Goal: Transaction & Acquisition: Purchase product/service

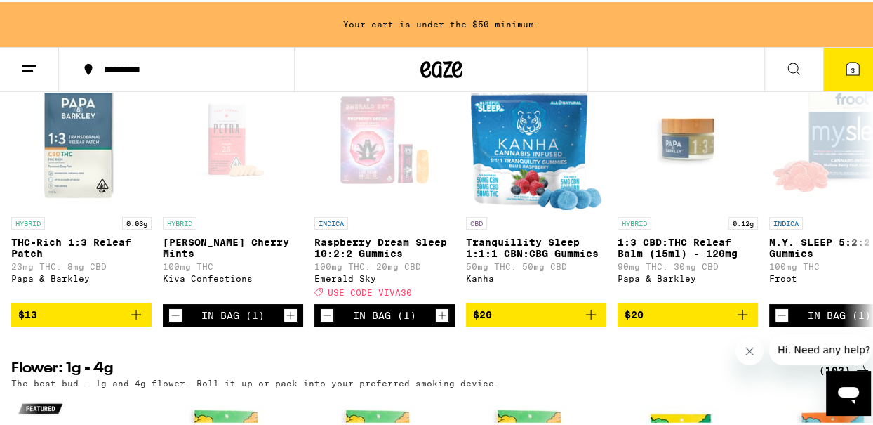
scroll to position [1488, 0]
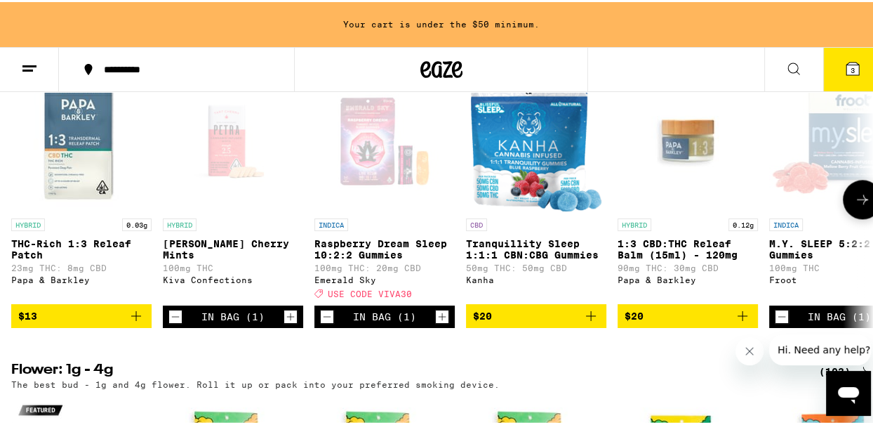
click at [854, 217] on button at bounding box center [862, 197] width 39 height 39
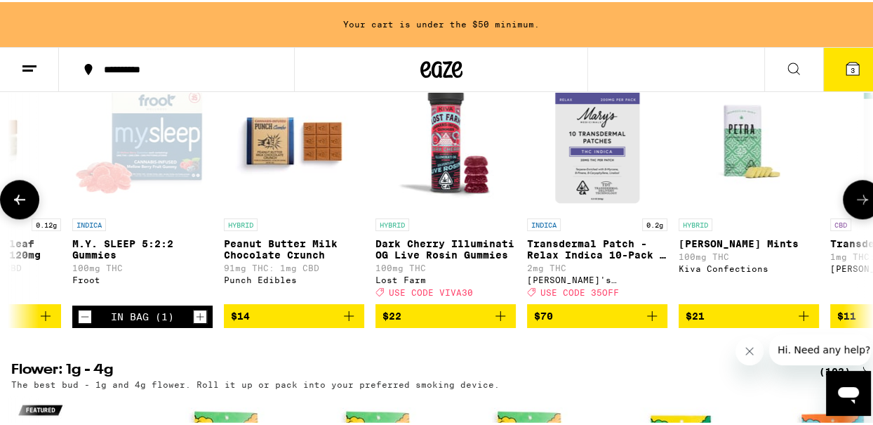
scroll to position [0, 698]
click at [854, 206] on icon at bounding box center [862, 197] width 17 height 17
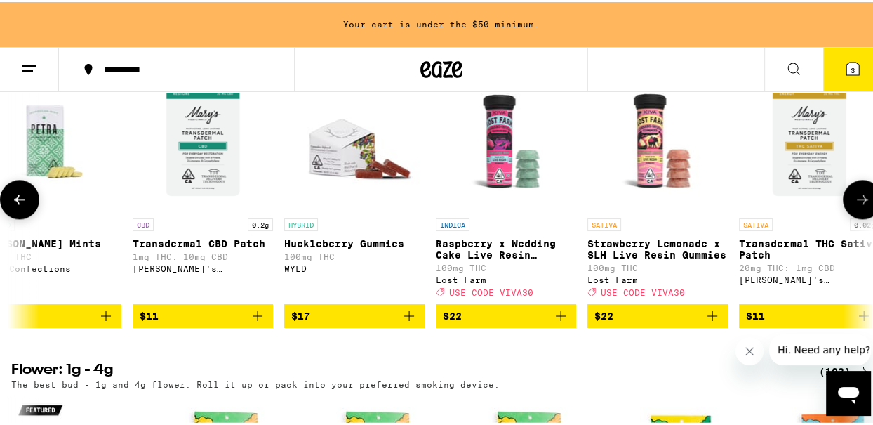
scroll to position [0, 1396]
click at [854, 206] on icon at bounding box center [862, 197] width 17 height 17
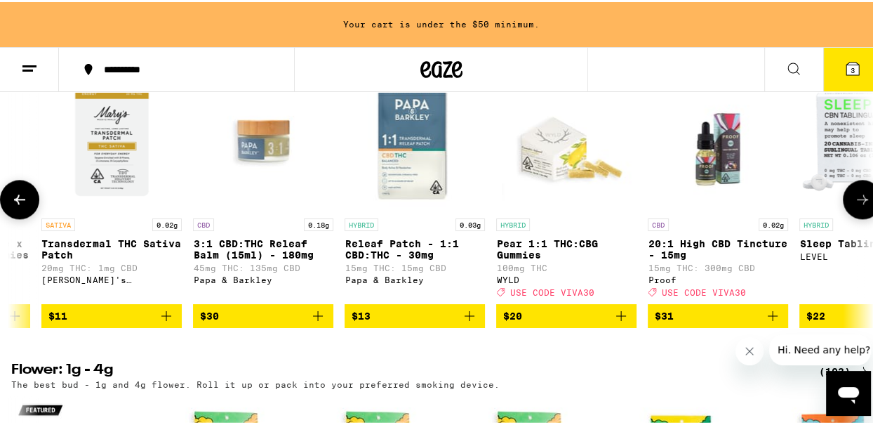
scroll to position [0, 2094]
click at [854, 206] on icon at bounding box center [862, 197] width 17 height 17
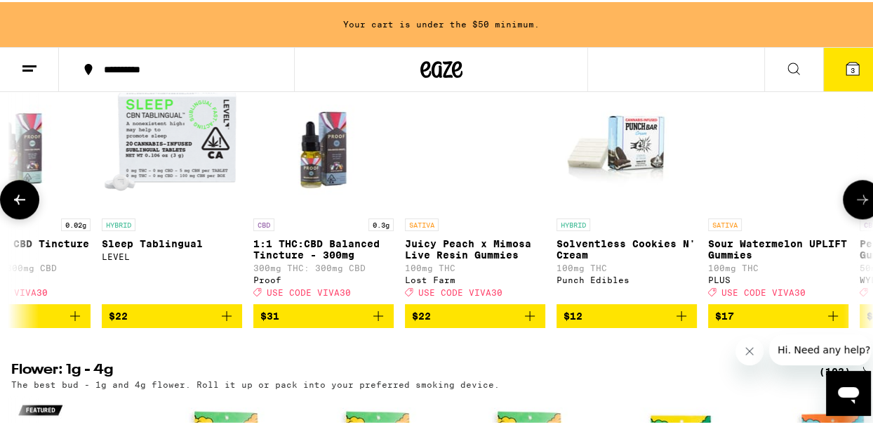
scroll to position [0, 2791]
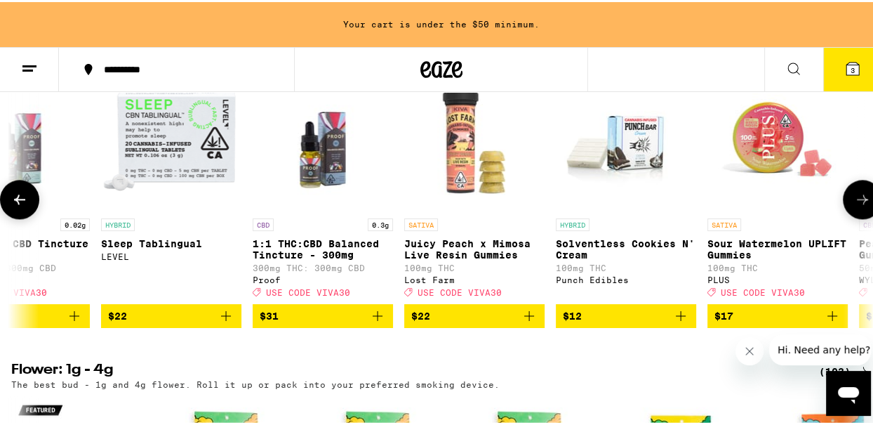
click at [854, 206] on icon at bounding box center [862, 197] width 17 height 17
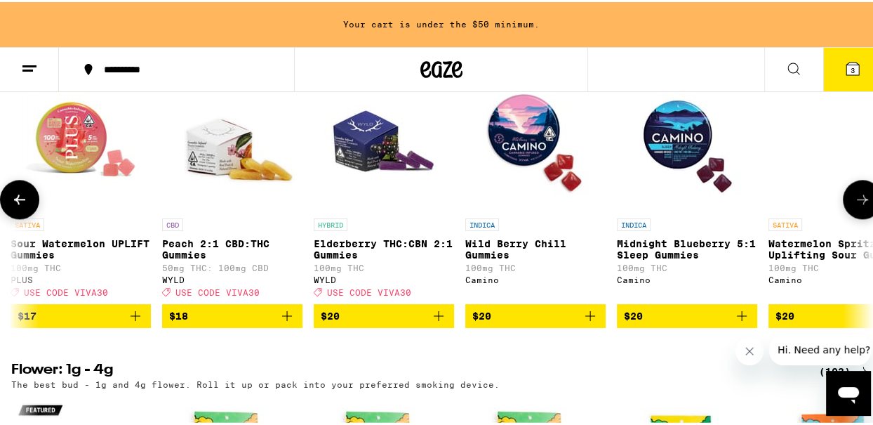
scroll to position [0, 3489]
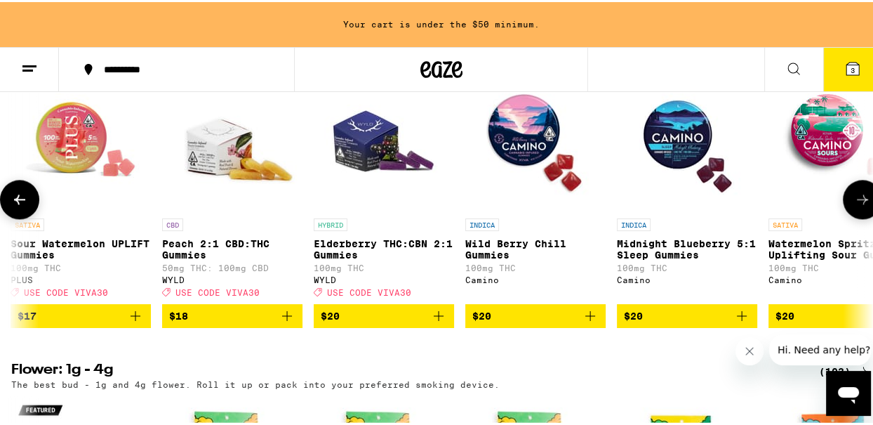
click at [854, 206] on icon at bounding box center [862, 197] width 17 height 17
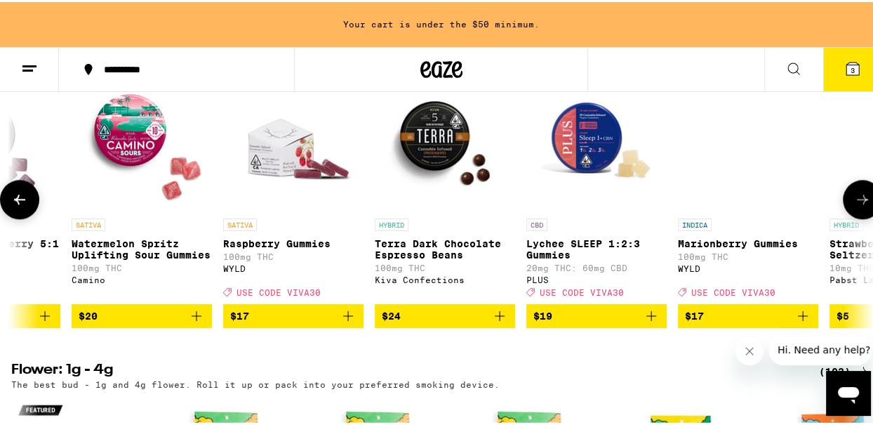
scroll to position [0, 4186]
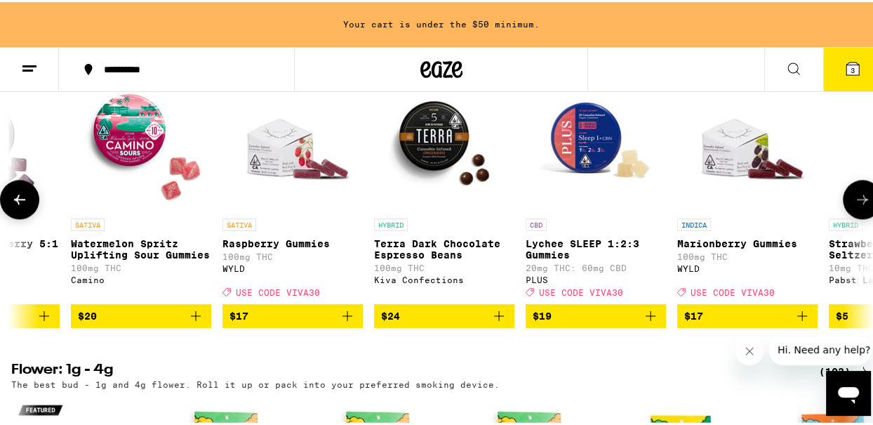
click at [854, 206] on icon at bounding box center [862, 197] width 17 height 17
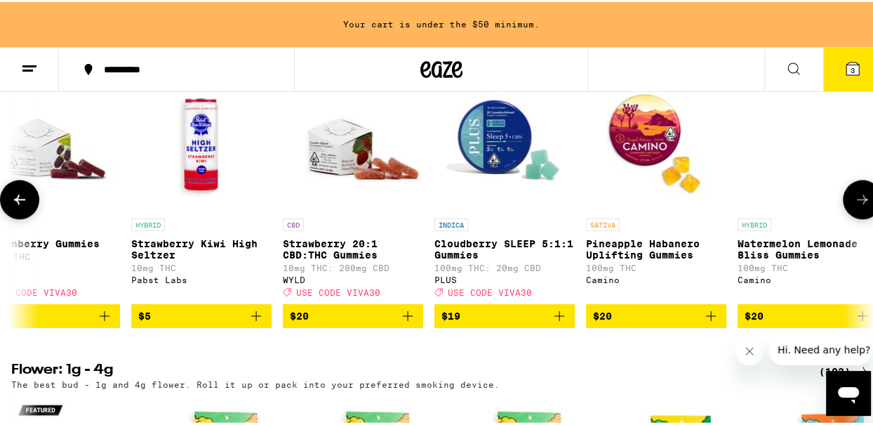
scroll to position [0, 4884]
